Goal: Task Accomplishment & Management: Manage account settings

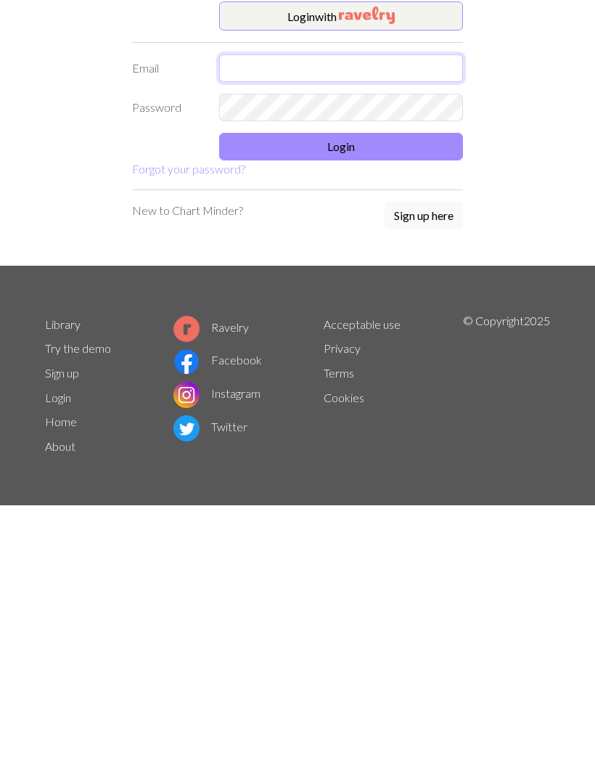
type input "[EMAIL_ADDRESS][DOMAIN_NAME]"
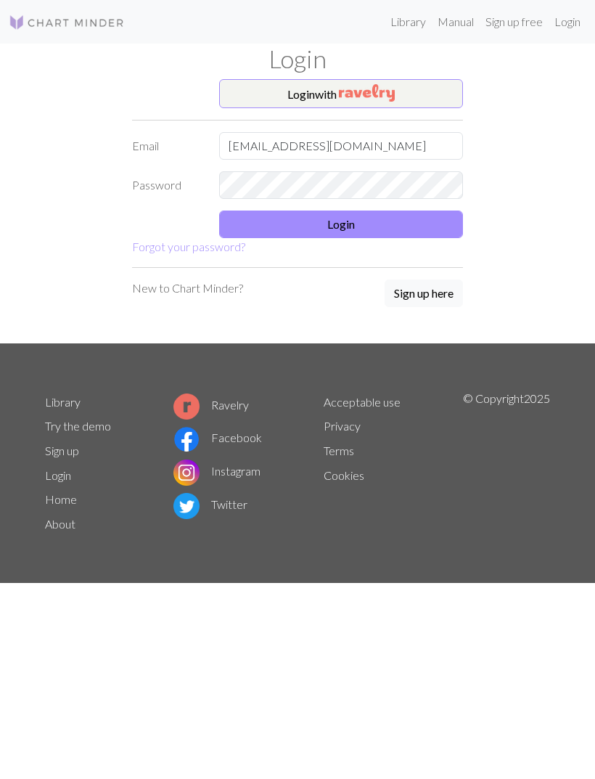
click at [414, 223] on button "Login" at bounding box center [341, 224] width 244 height 28
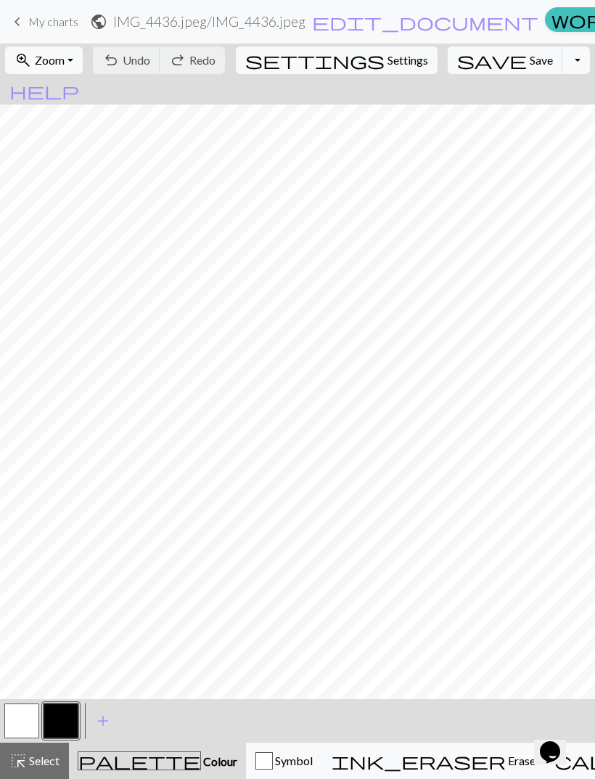
click at [470, 67] on span "save" at bounding box center [492, 60] width 70 height 20
click at [28, 15] on div "Chart saved" at bounding box center [297, 28] width 595 height 57
click at [55, 28] on span "My charts" at bounding box center [53, 22] width 50 height 14
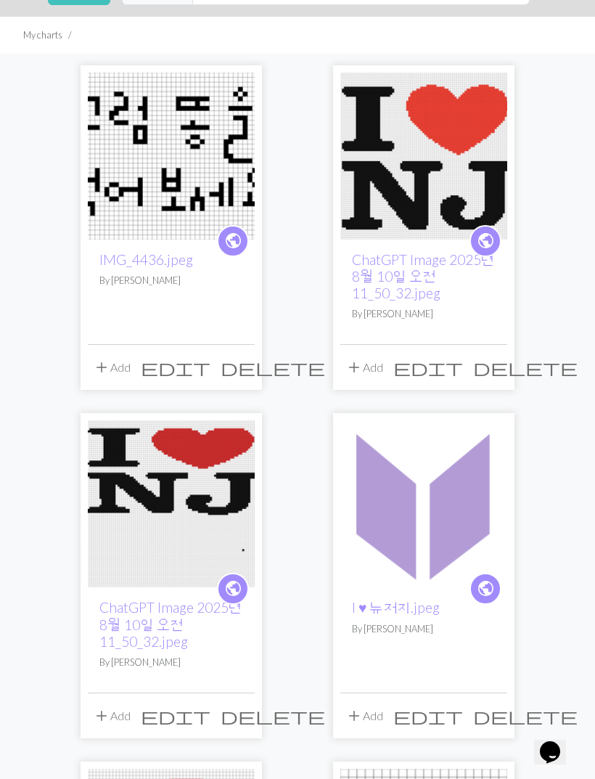
click at [427, 301] on link "ChatGPT Image 2025년 8월 10일 오전 11_50_32.jpeg" at bounding box center [423, 276] width 143 height 50
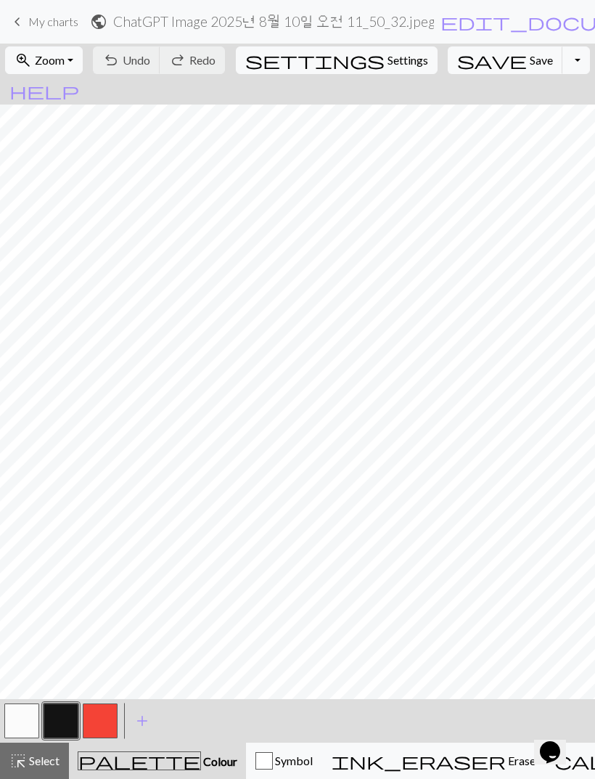
click at [387, 57] on span "Settings" at bounding box center [407, 60] width 41 height 17
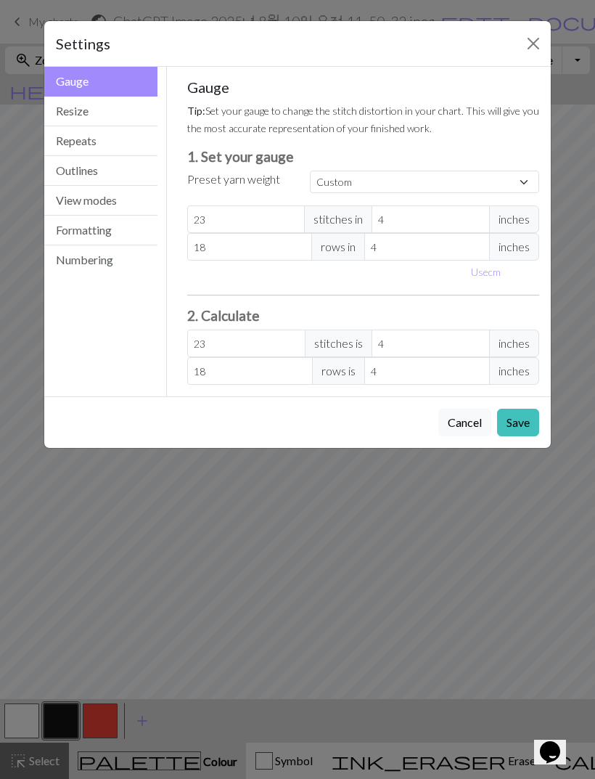
click at [112, 116] on button "Resize" at bounding box center [100, 112] width 113 height 30
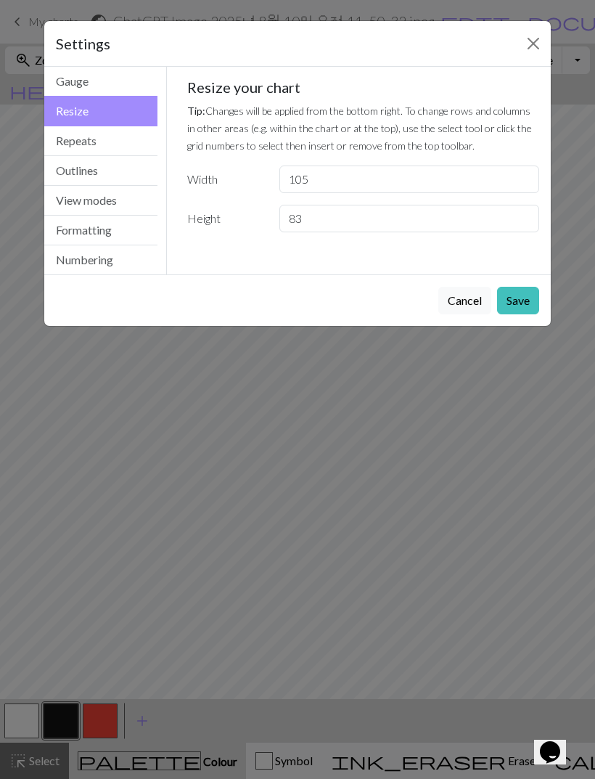
click at [114, 144] on button "Repeats" at bounding box center [100, 141] width 113 height 30
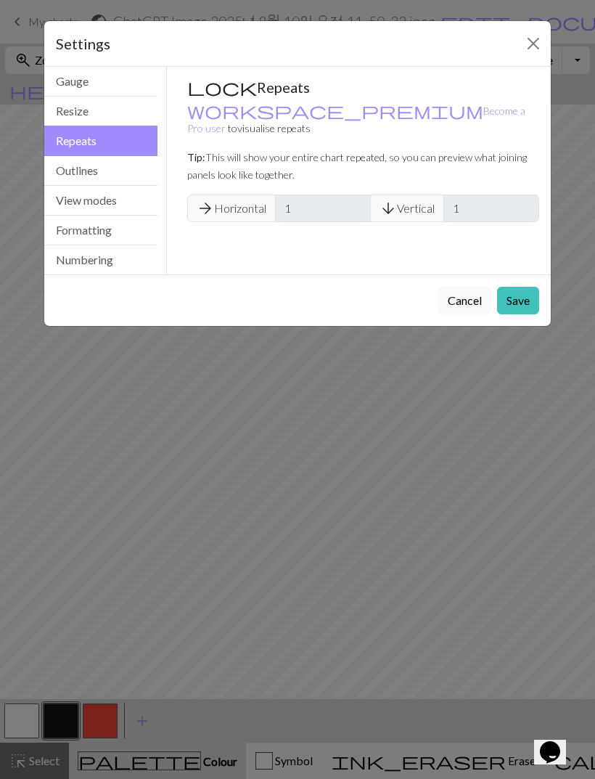
click at [99, 173] on button "Outlines" at bounding box center [100, 171] width 113 height 30
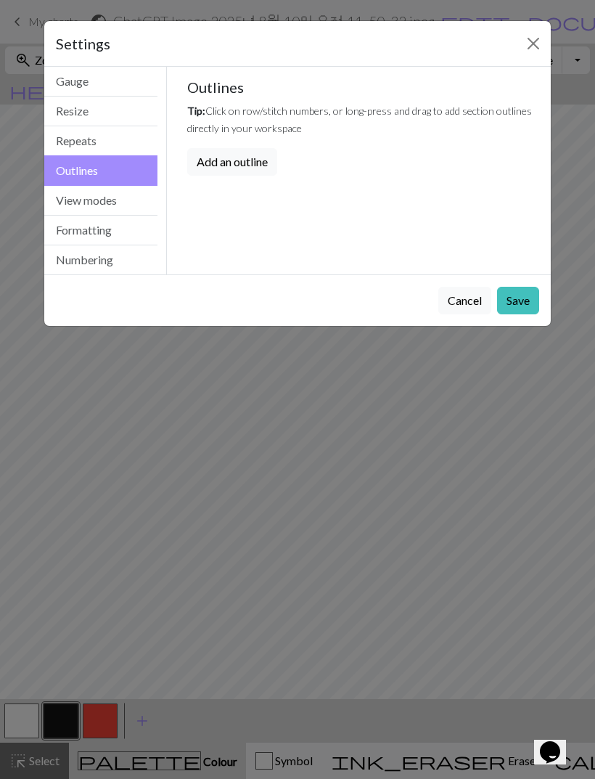
click at [123, 84] on button "Gauge" at bounding box center [100, 82] width 113 height 30
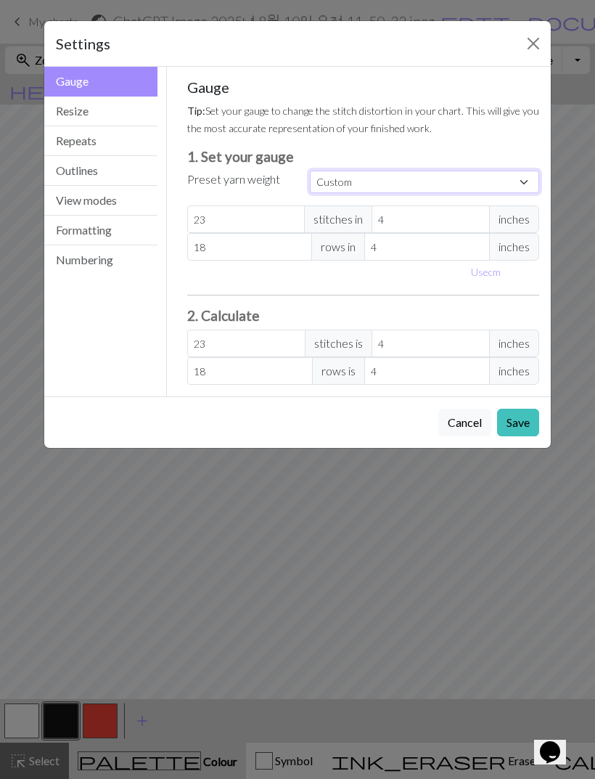
click at [503, 183] on select "Custom Square Lace Light Fingering Fingering Sport Double knit Worsted Aran Bul…" at bounding box center [424, 182] width 229 height 22
select select "square"
type input "32"
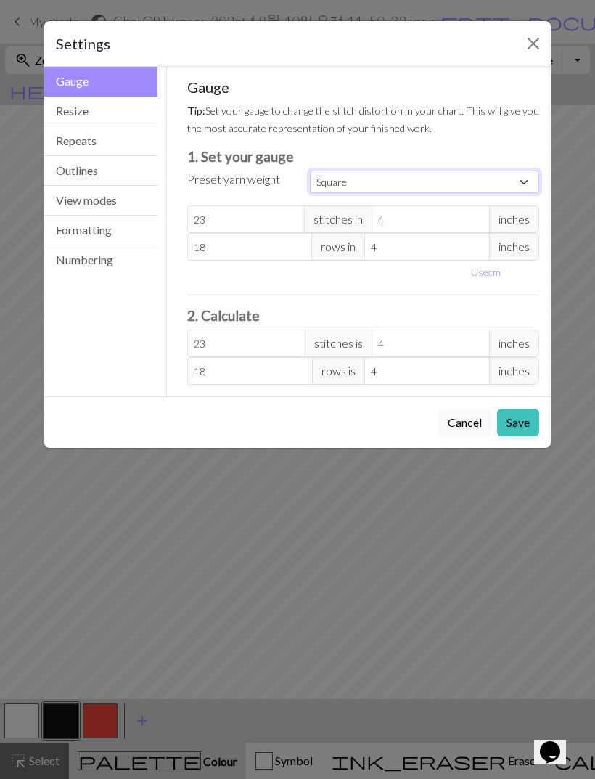
type input "32"
click at [124, 210] on button "View modes" at bounding box center [100, 201] width 113 height 30
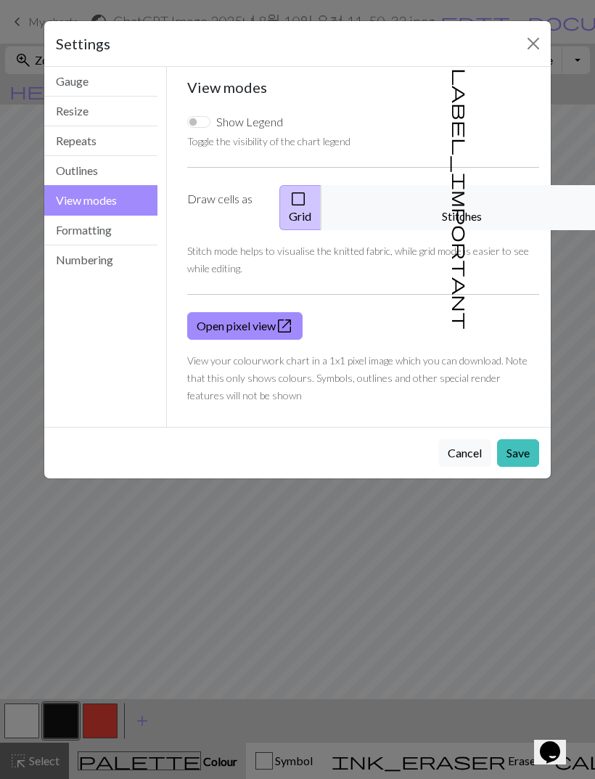
click at [114, 231] on button "Formatting" at bounding box center [100, 231] width 113 height 30
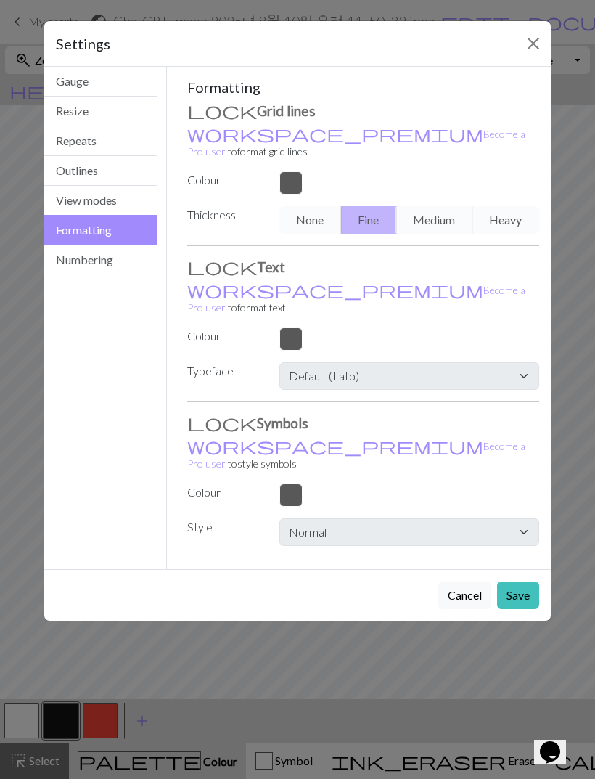
click at [109, 258] on button "Numbering" at bounding box center [100, 259] width 113 height 29
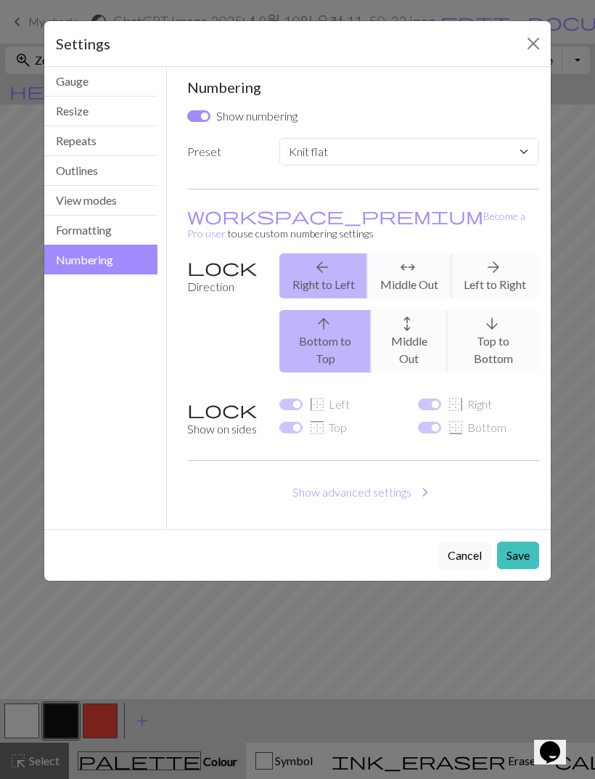
click at [135, 182] on button "Outlines" at bounding box center [100, 171] width 113 height 30
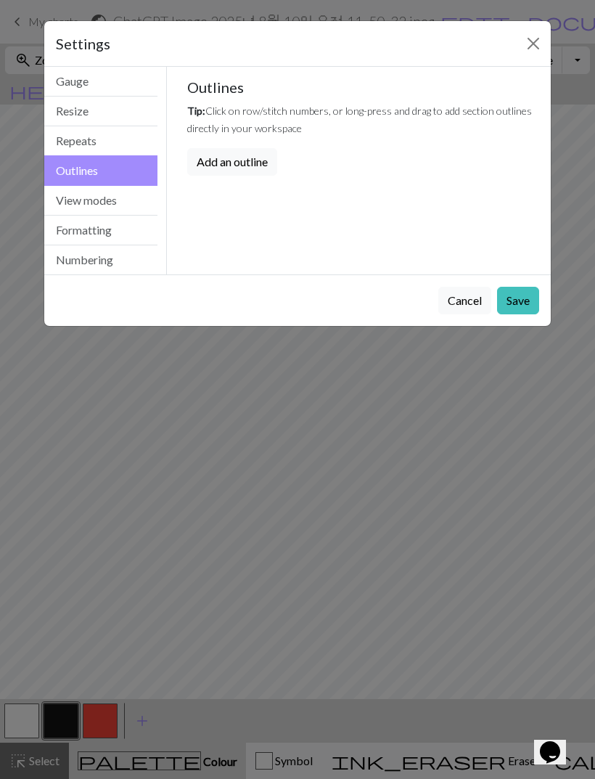
click at [124, 141] on button "Repeats" at bounding box center [100, 141] width 113 height 30
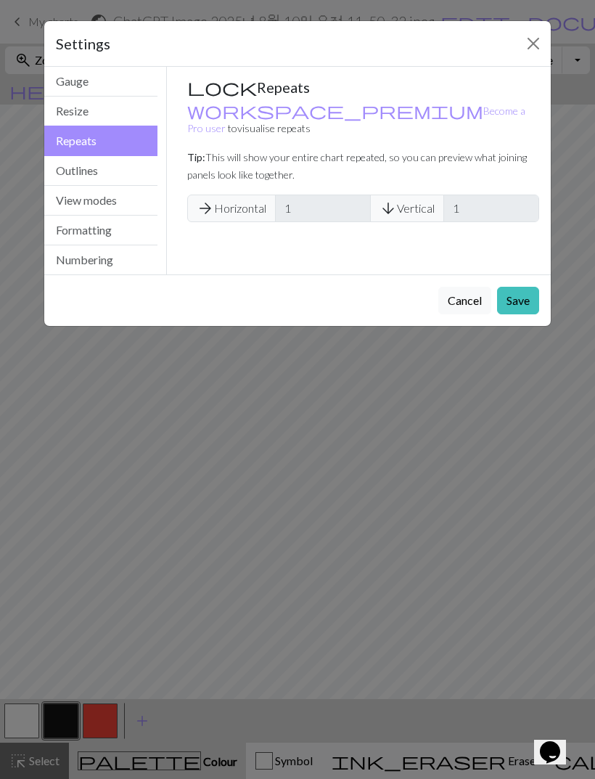
click at [530, 49] on button "Close" at bounding box center [533, 43] width 23 height 23
